Goal: Transaction & Acquisition: Purchase product/service

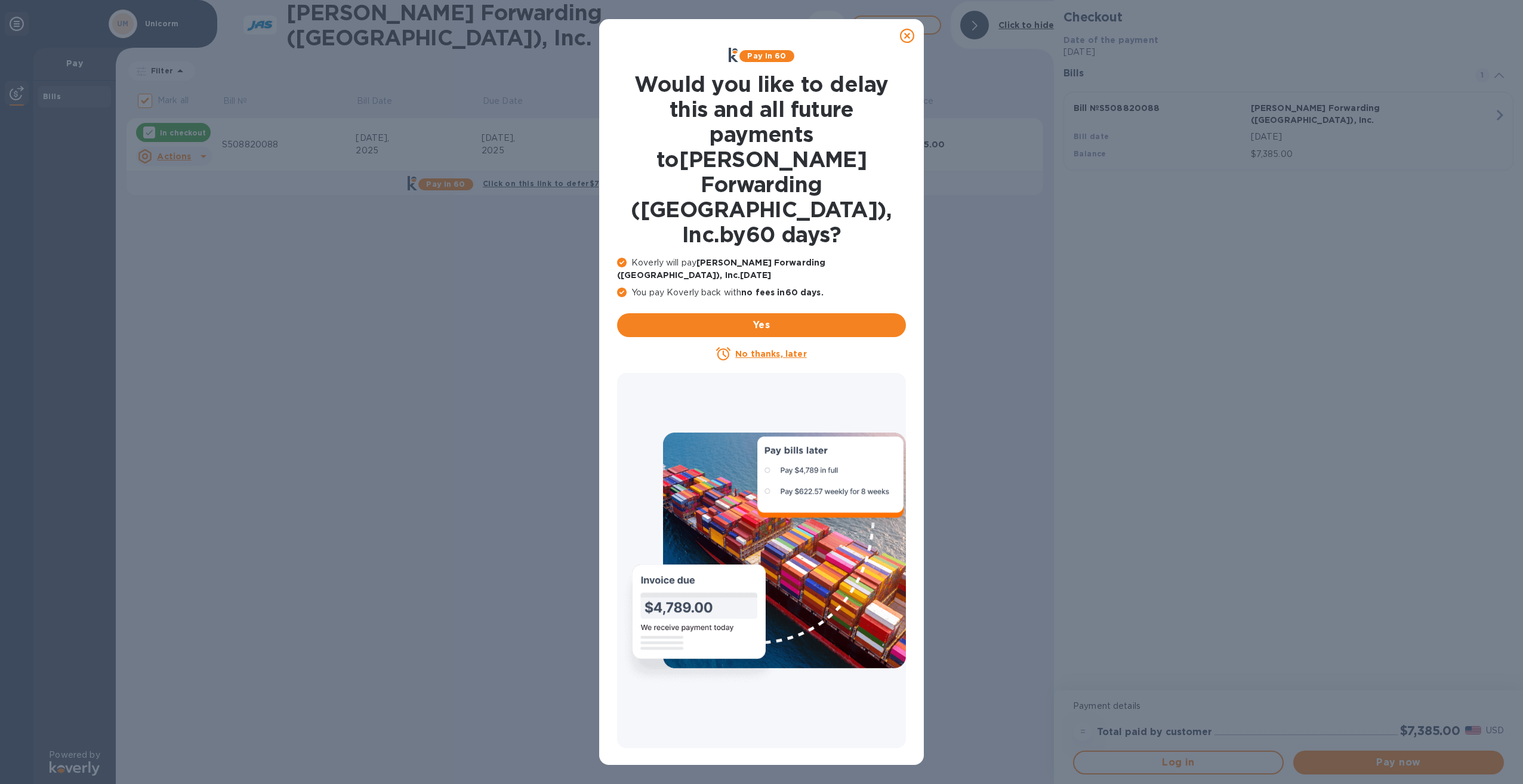
click at [907, 38] on icon at bounding box center [907, 36] width 14 height 14
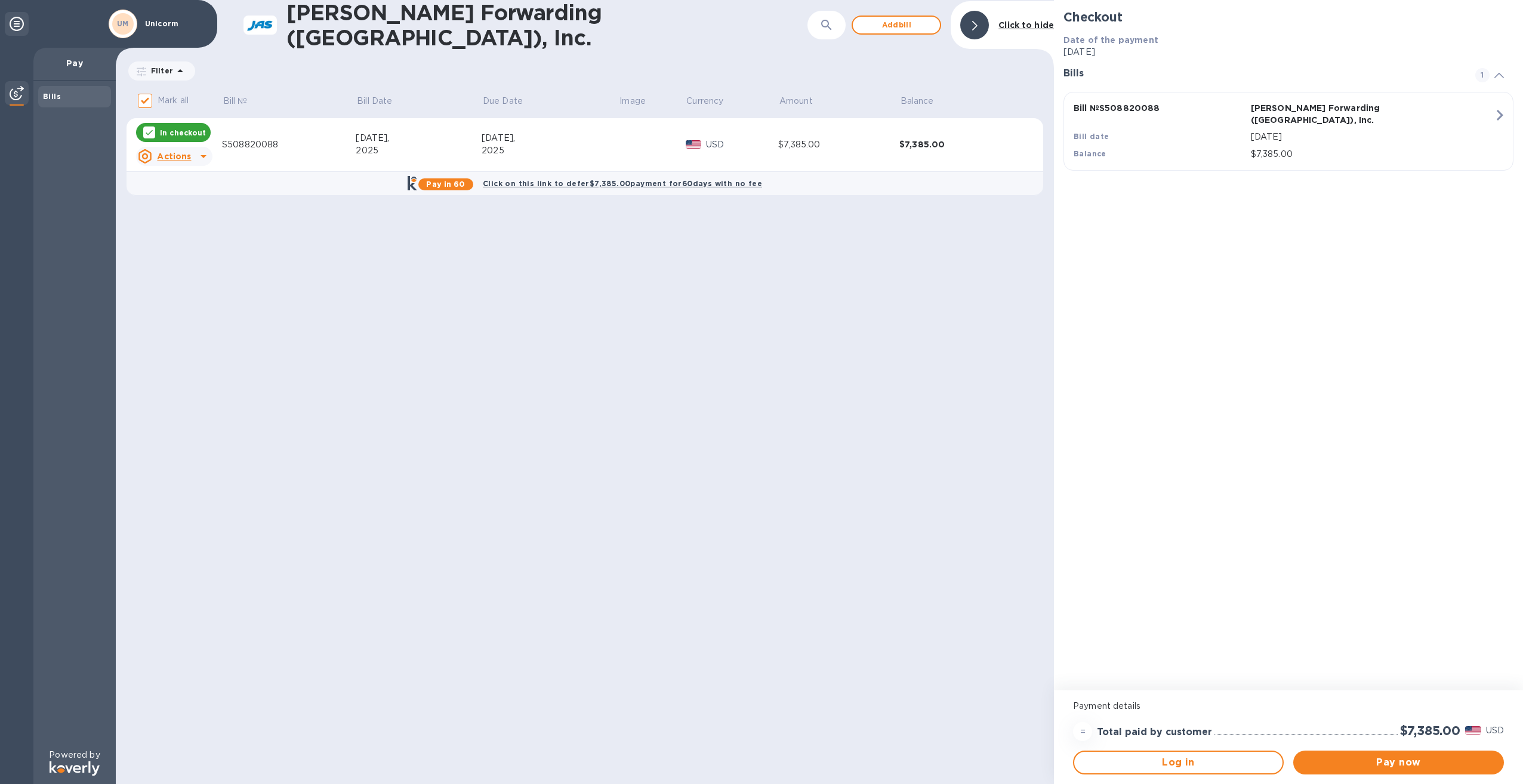
click at [85, 65] on p "Pay" at bounding box center [75, 64] width 64 height 12
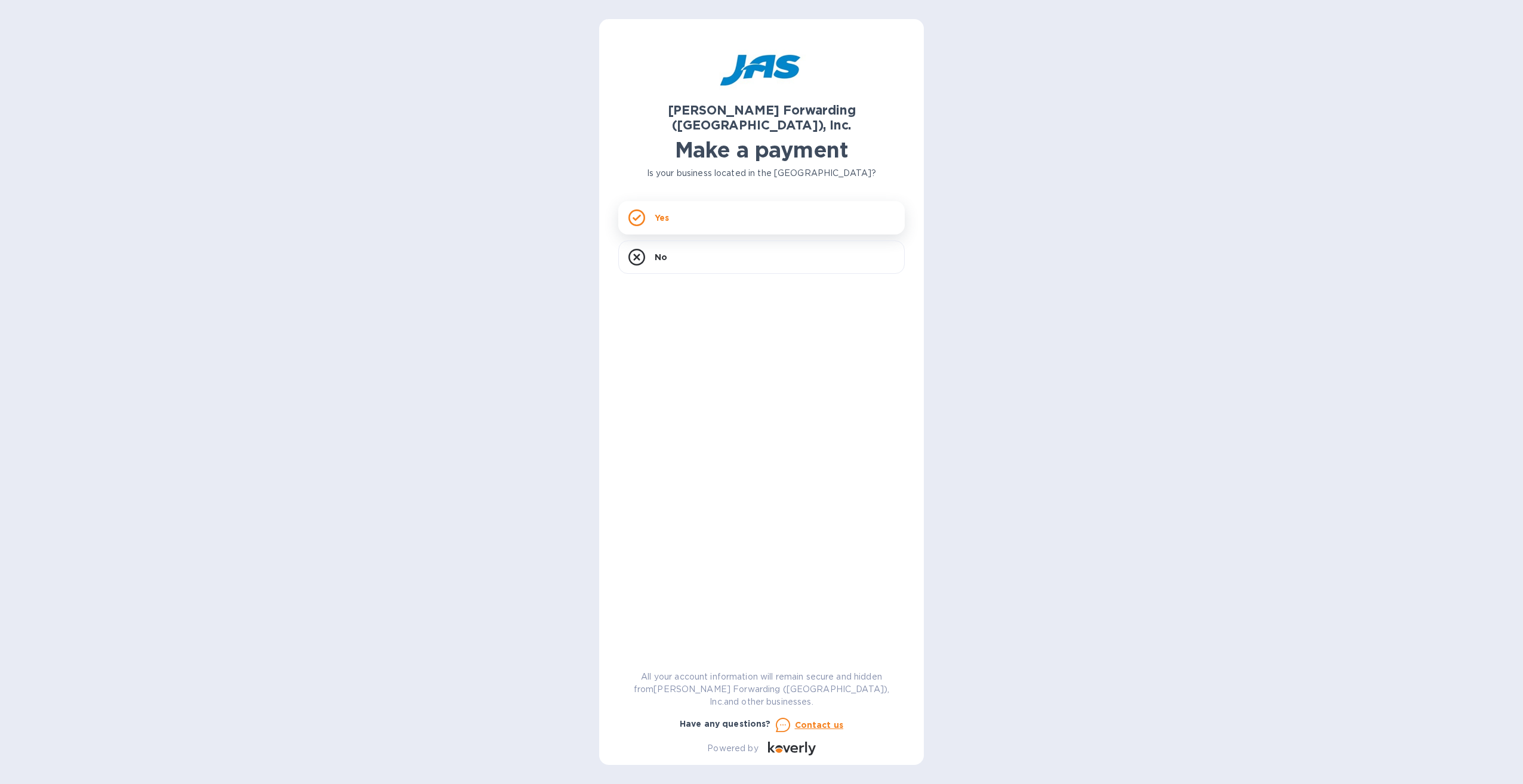
click at [649, 211] on div "Yes" at bounding box center [762, 218] width 287 height 34
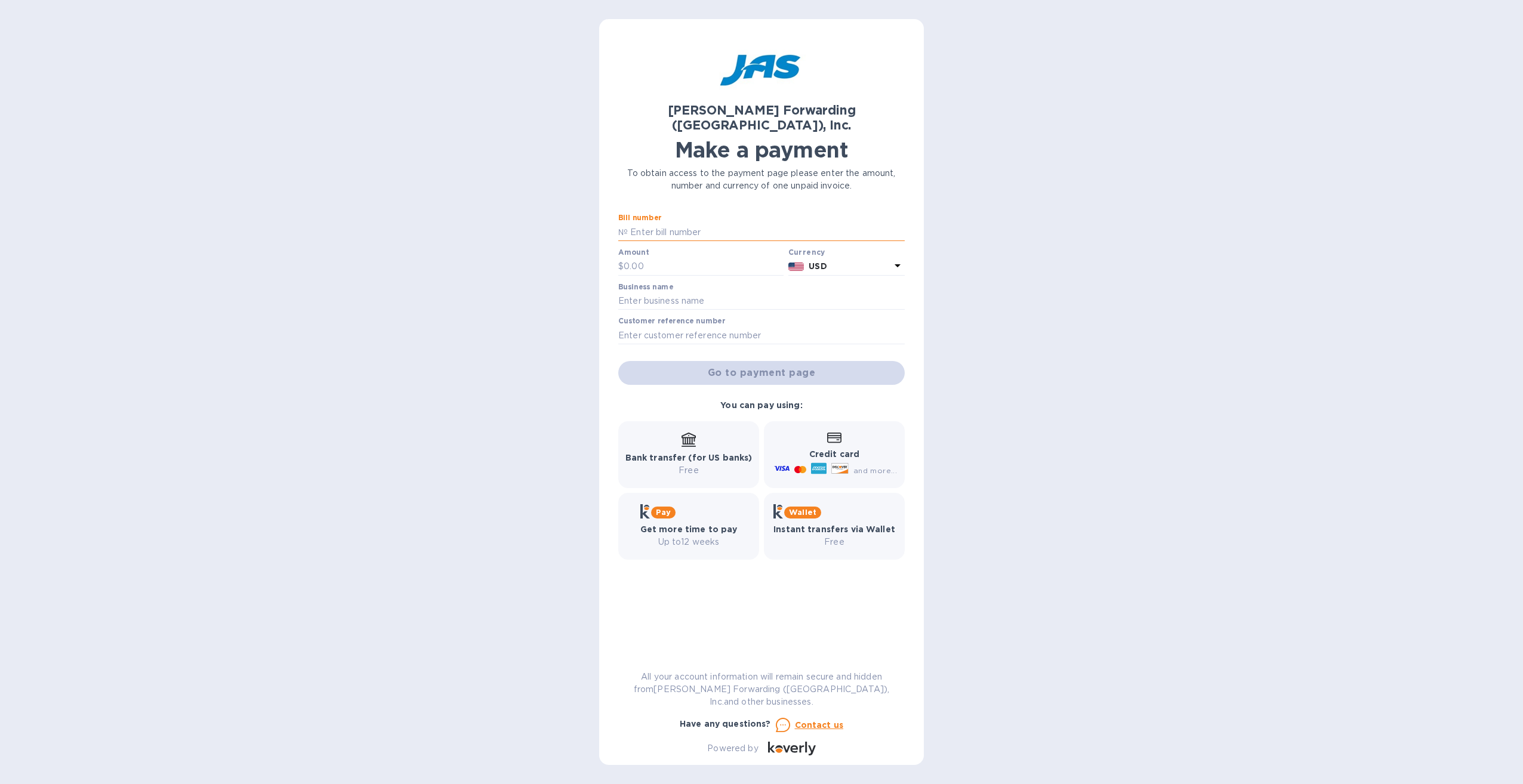
click at [685, 223] on input "text" at bounding box center [766, 232] width 277 height 18
paste input "S508820088"
type input "S508820088"
click at [700, 264] on div "Bill number № S508820088 Amount $ Currency USD Business name Customer reference…" at bounding box center [762, 298] width 292 height 176
drag, startPoint x: 700, startPoint y: 264, endPoint x: 699, endPoint y: 252, distance: 12.0
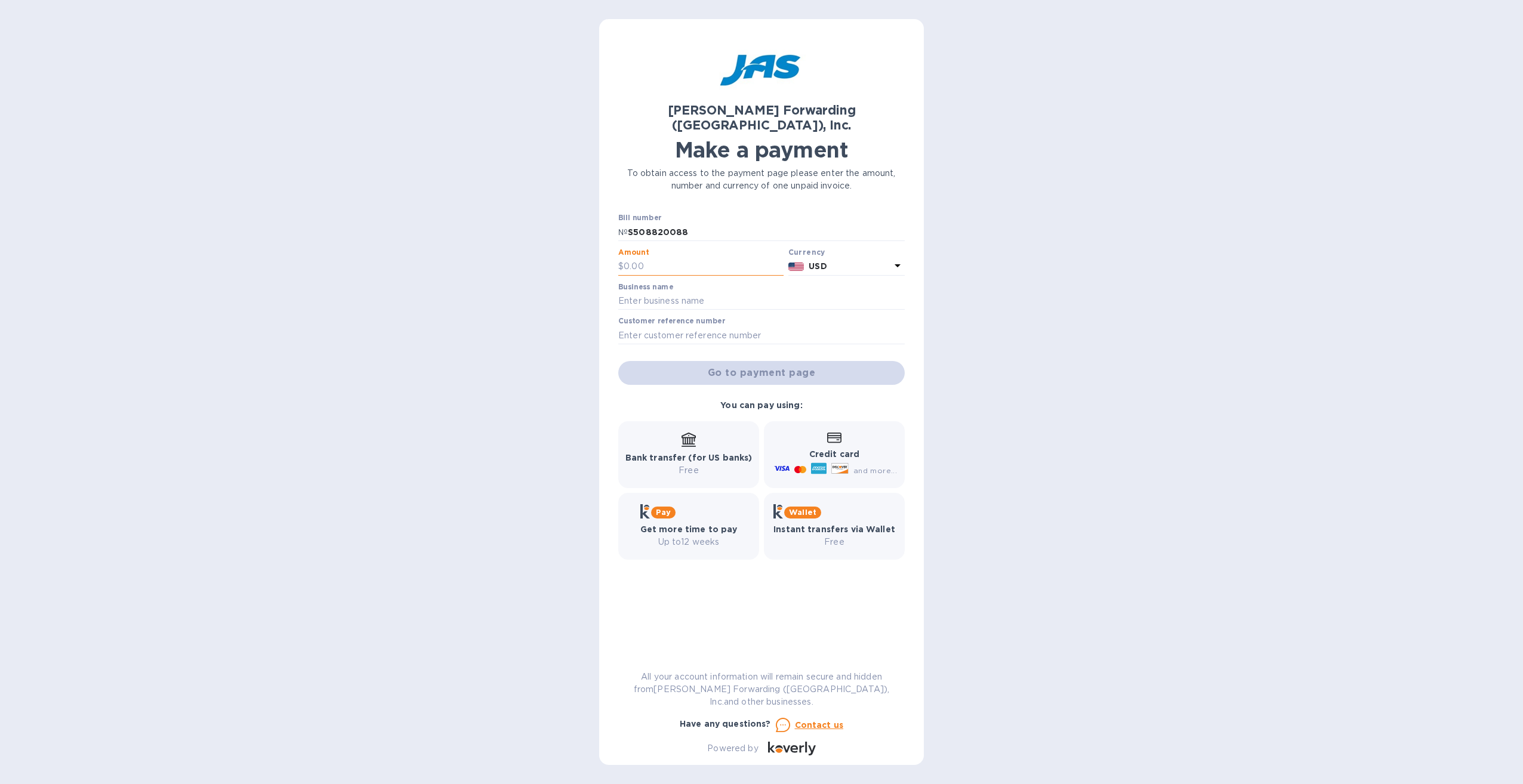
click at [699, 258] on input "text" at bounding box center [703, 267] width 160 height 18
click at [642, 258] on input "text" at bounding box center [703, 267] width 160 height 18
type input "7,385.00"
click at [754, 294] on input "text" at bounding box center [762, 301] width 287 height 18
type input "Unicorp"
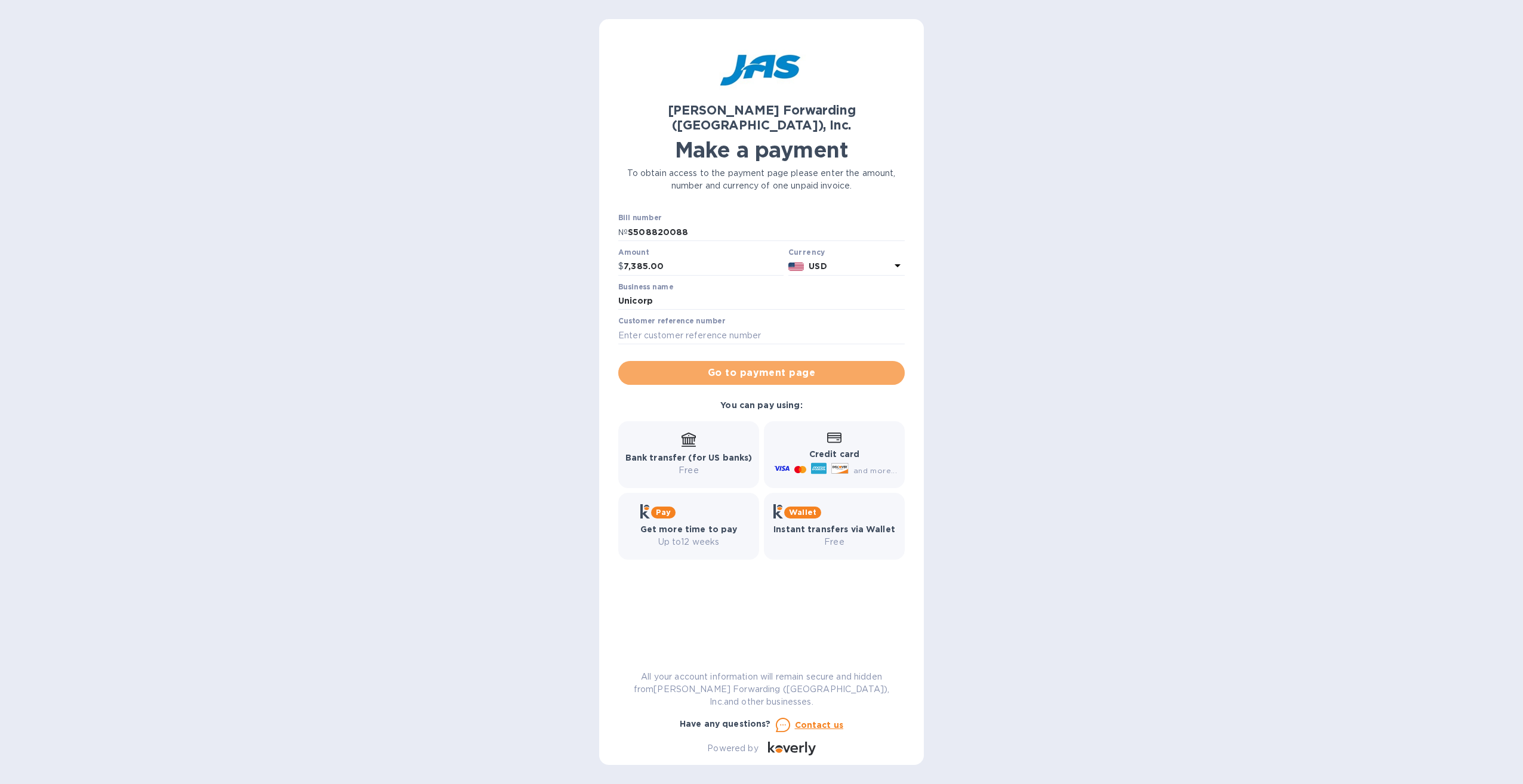
click at [729, 366] on span "Go to payment page" at bounding box center [762, 373] width 268 height 14
